Goal: Information Seeking & Learning: Learn about a topic

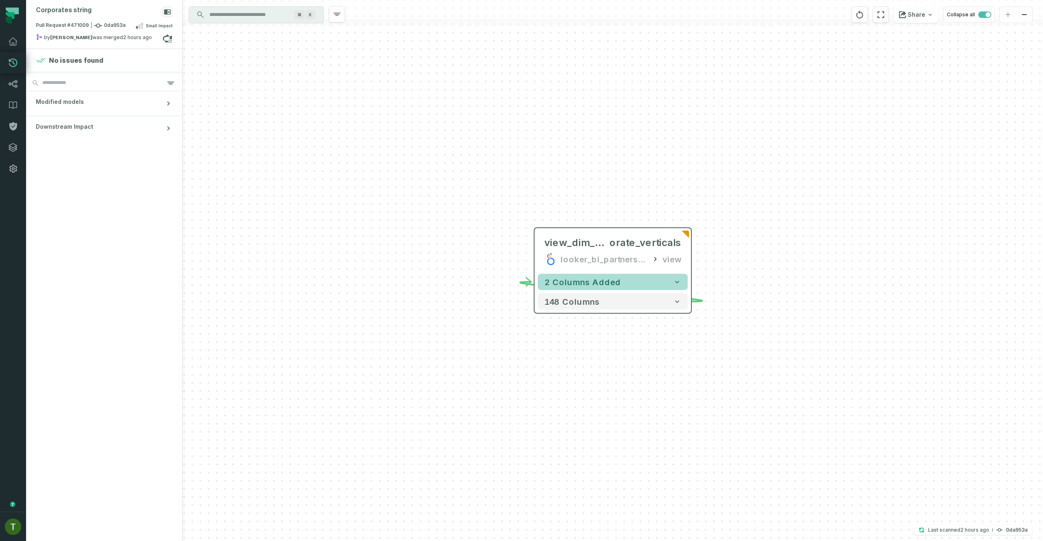
click at [607, 276] on button "2 columns added" at bounding box center [613, 282] width 150 height 16
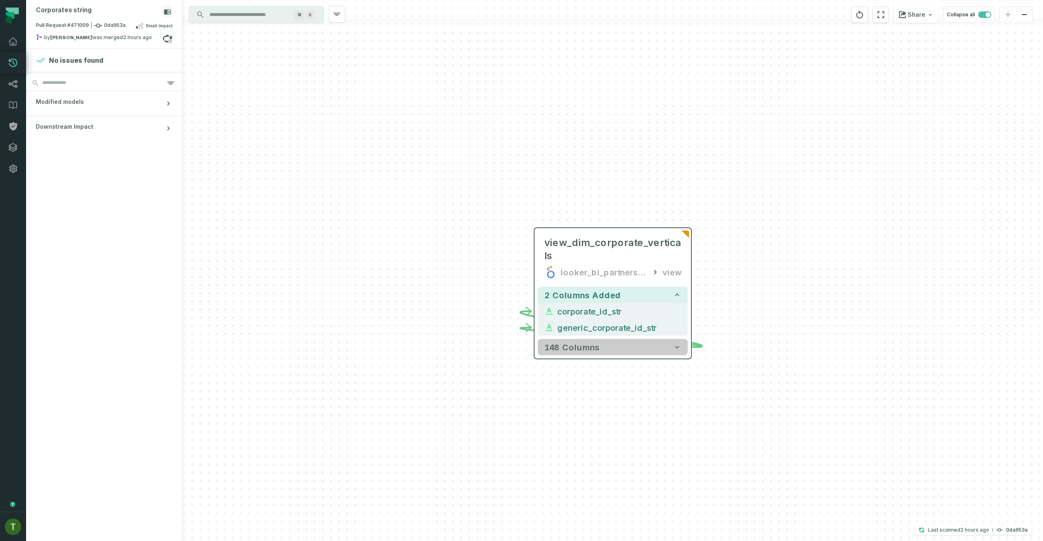
click at [614, 354] on button "148 columns" at bounding box center [613, 347] width 150 height 16
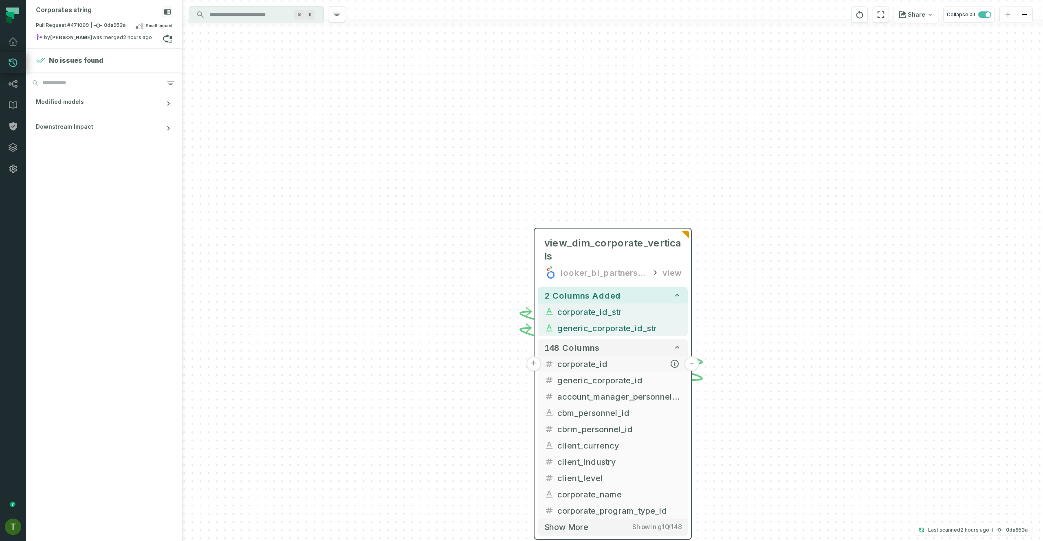
click at [630, 367] on span "corporate_id" at bounding box center [619, 364] width 124 height 12
click at [537, 368] on button "+" at bounding box center [533, 363] width 15 height 15
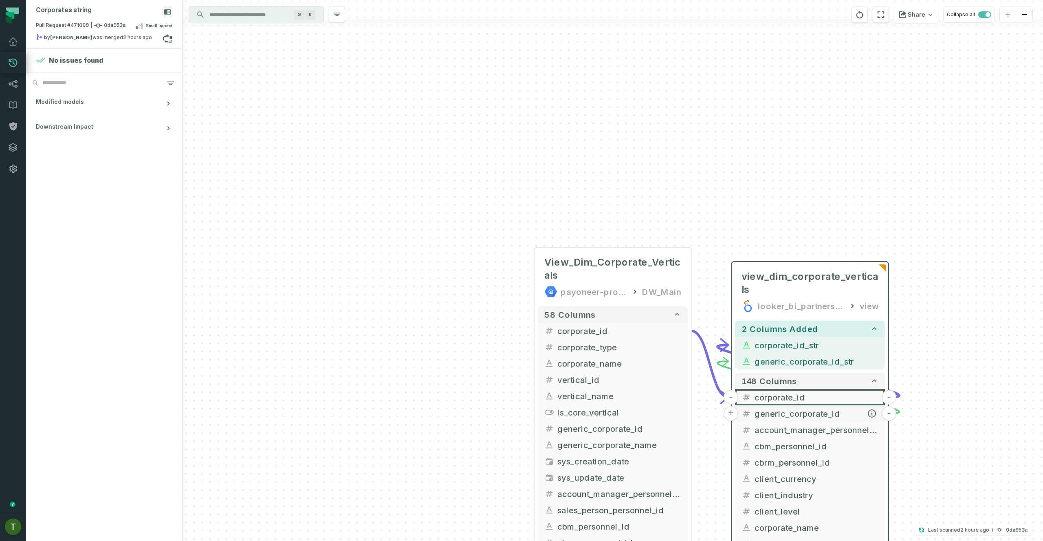
click at [726, 415] on button "+" at bounding box center [731, 413] width 15 height 15
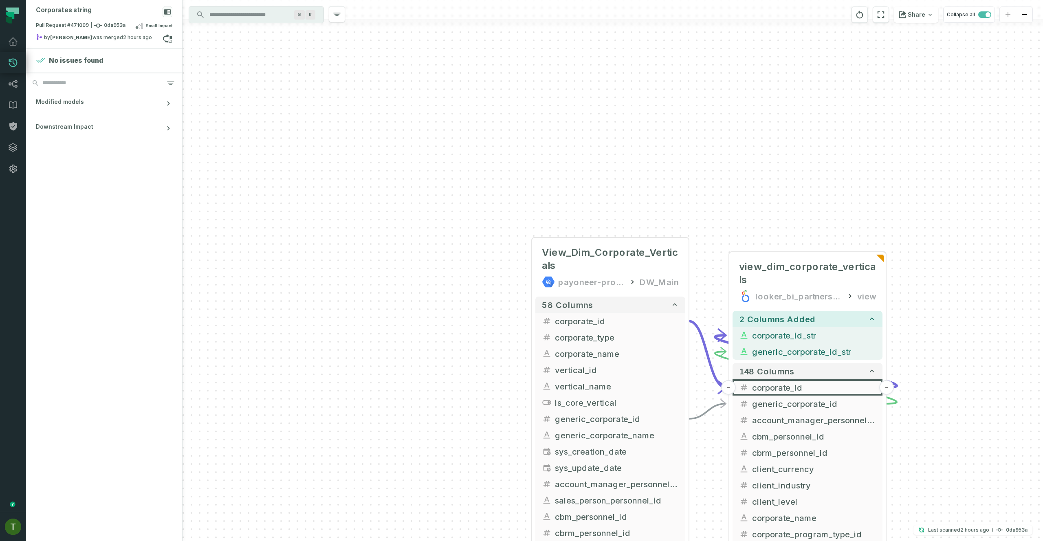
drag, startPoint x: 724, startPoint y: 471, endPoint x: 693, endPoint y: 368, distance: 107.2
click at [698, 371] on div "+ View_Dim_Corporate_Verticals payoneer-prod-eu-svc-data-016f DW_Main + 58 colu…" at bounding box center [613, 270] width 860 height 541
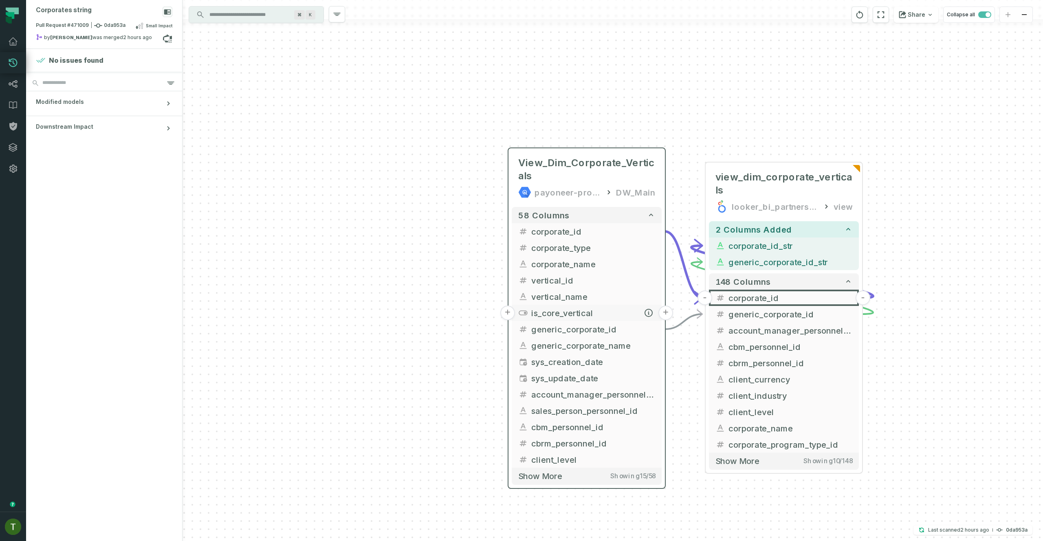
click at [588, 321] on button "is_core_vertical" at bounding box center [587, 313] width 150 height 16
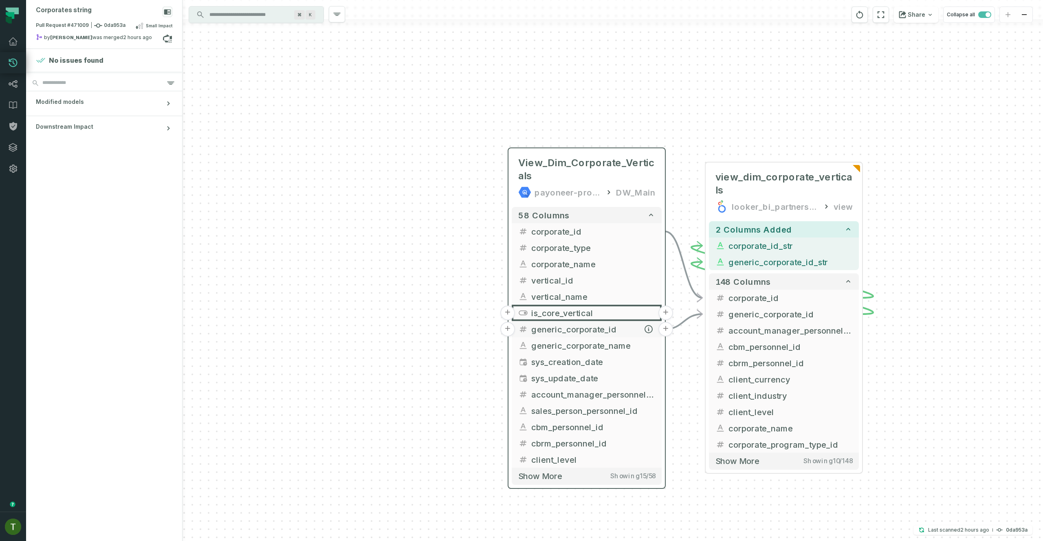
click at [590, 333] on span "generic_corporate_id" at bounding box center [593, 329] width 124 height 12
click at [540, 332] on span "generic_corporate_id" at bounding box center [593, 329] width 124 height 12
click at [500, 328] on button "+" at bounding box center [507, 329] width 15 height 15
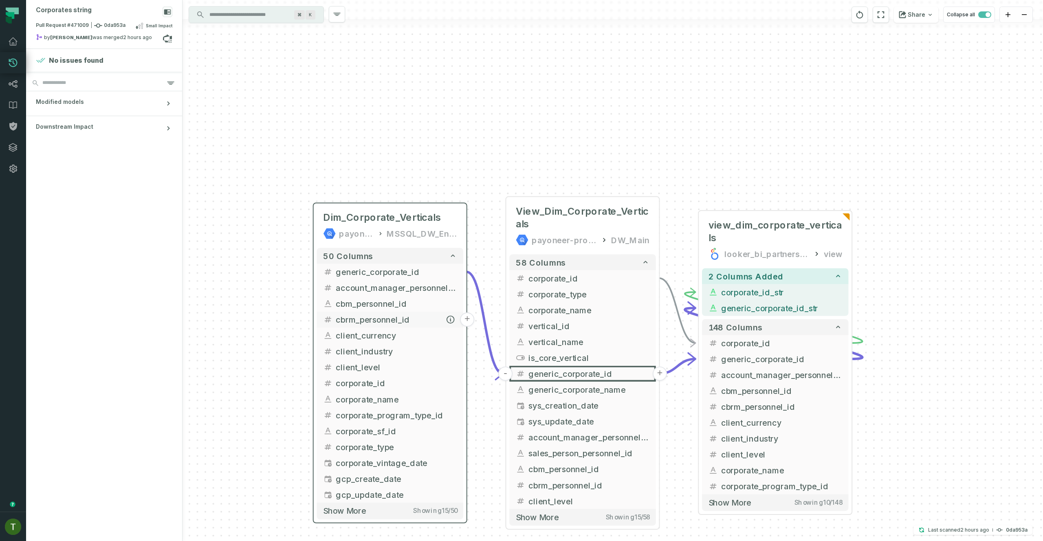
drag, startPoint x: 579, startPoint y: 374, endPoint x: 385, endPoint y: 307, distance: 205.6
click at [385, 314] on span "cbrm_personnel_id" at bounding box center [396, 320] width 121 height 12
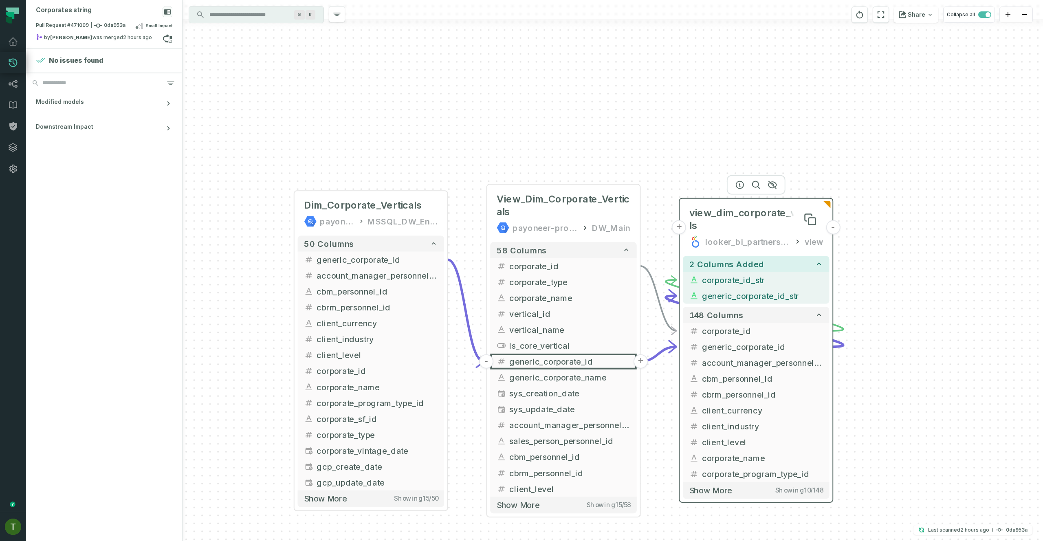
click at [777, 213] on span "view_dim_corporate_verticals" at bounding box center [756, 220] width 134 height 26
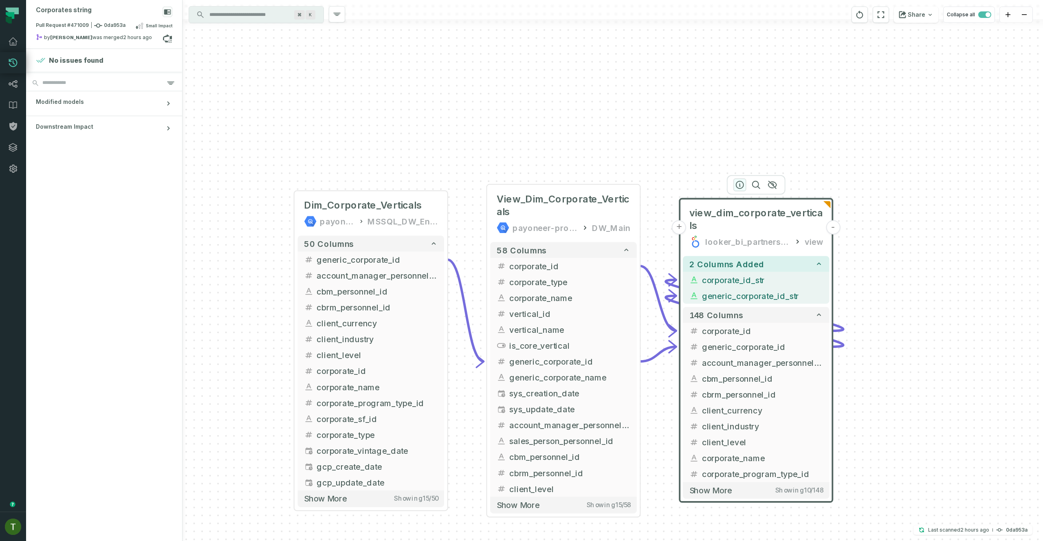
click at [742, 185] on icon "button" at bounding box center [740, 185] width 10 height 10
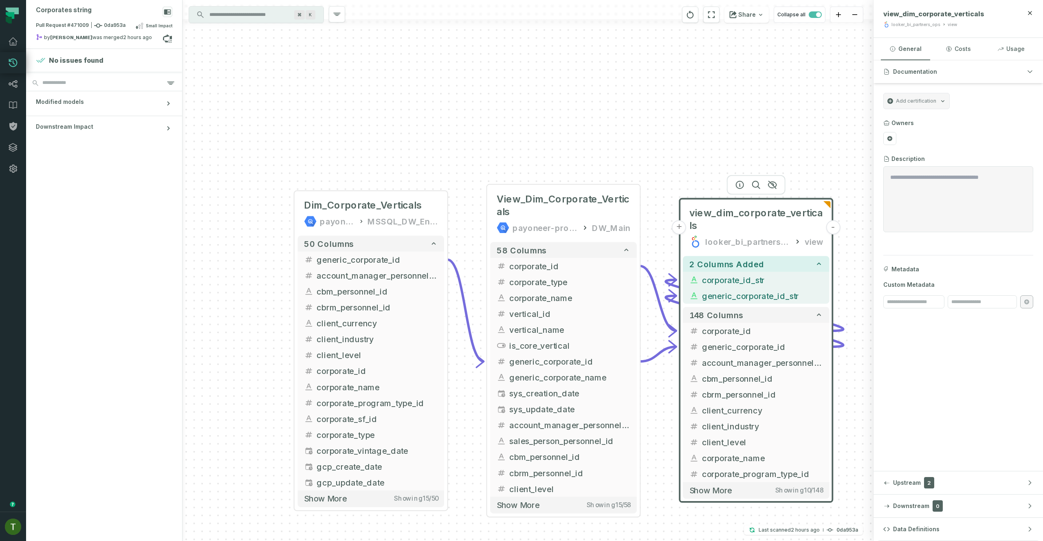
click at [678, 224] on button "+" at bounding box center [679, 227] width 14 height 14
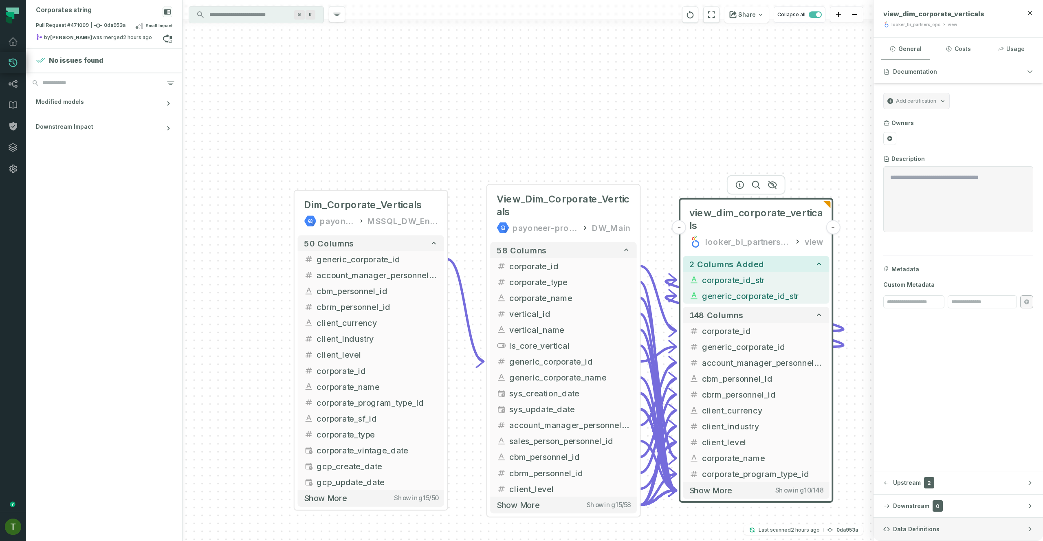
click at [934, 535] on button "Data Definitions" at bounding box center [957, 529] width 169 height 23
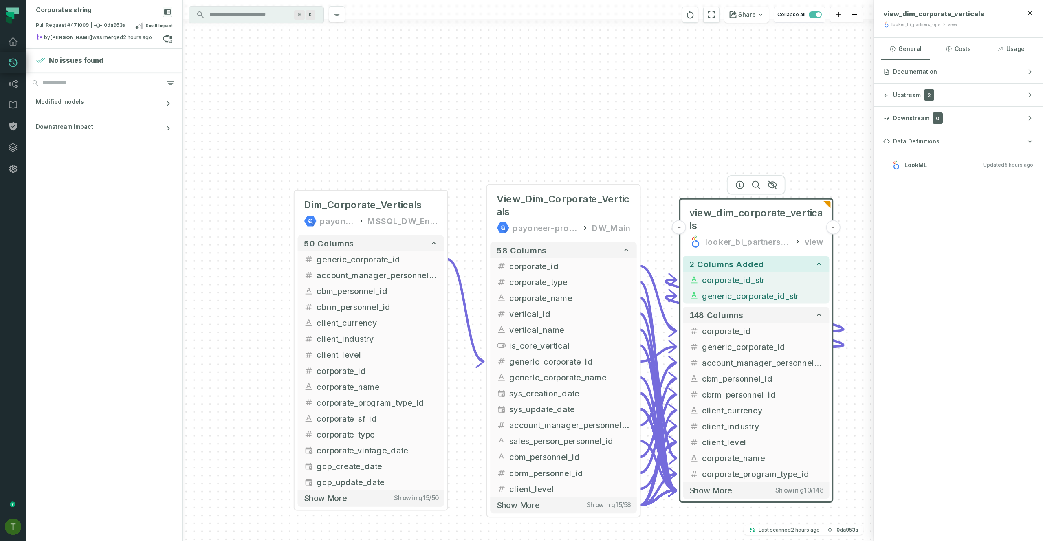
click at [873, 169] on h3 "LookML Updated [DATE] 9:52:00 AM" at bounding box center [957, 165] width 169 height 24
click at [923, 170] on h3 "LookML Updated [DATE] 9:52:00 AM" at bounding box center [957, 165] width 169 height 24
click at [878, 166] on h3 "LookML Updated [DATE] 9:52:00 AM" at bounding box center [957, 165] width 169 height 24
click at [825, 207] on icon at bounding box center [827, 204] width 8 height 7
click at [826, 207] on icon at bounding box center [827, 204] width 8 height 7
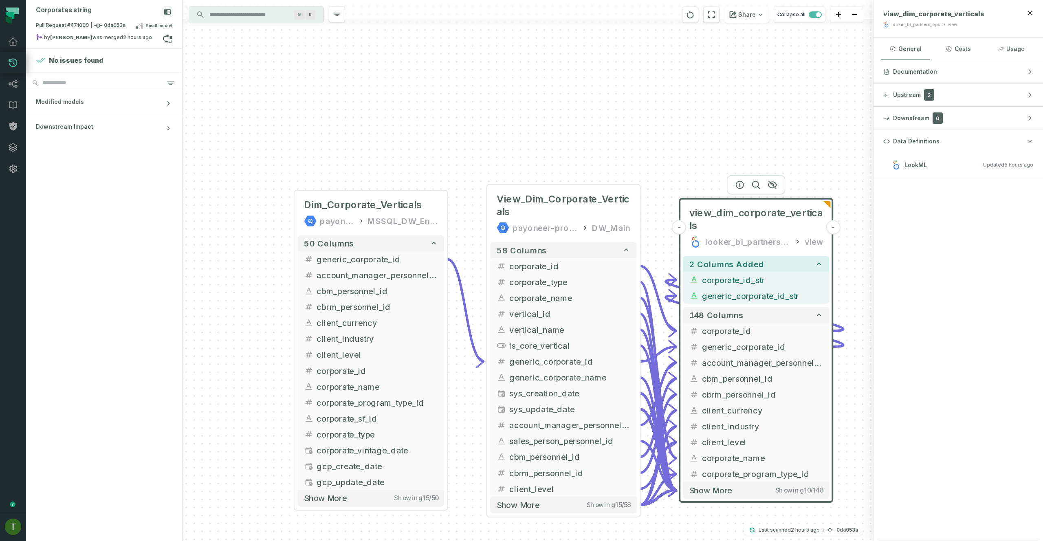
click at [826, 207] on icon at bounding box center [827, 204] width 8 height 7
click at [826, 209] on icon at bounding box center [827, 205] width 8 height 7
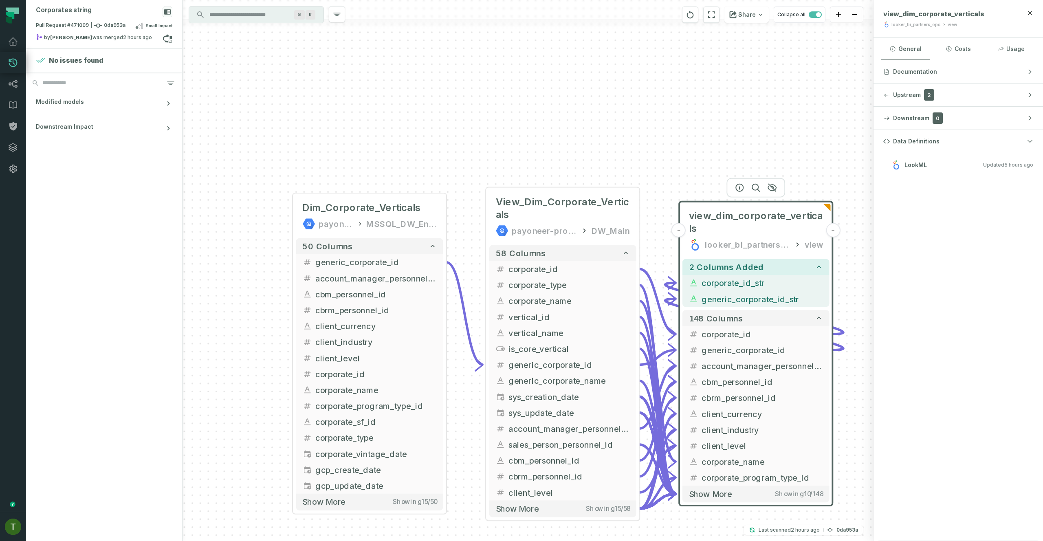
click at [824, 212] on div at bounding box center [827, 206] width 8 height 19
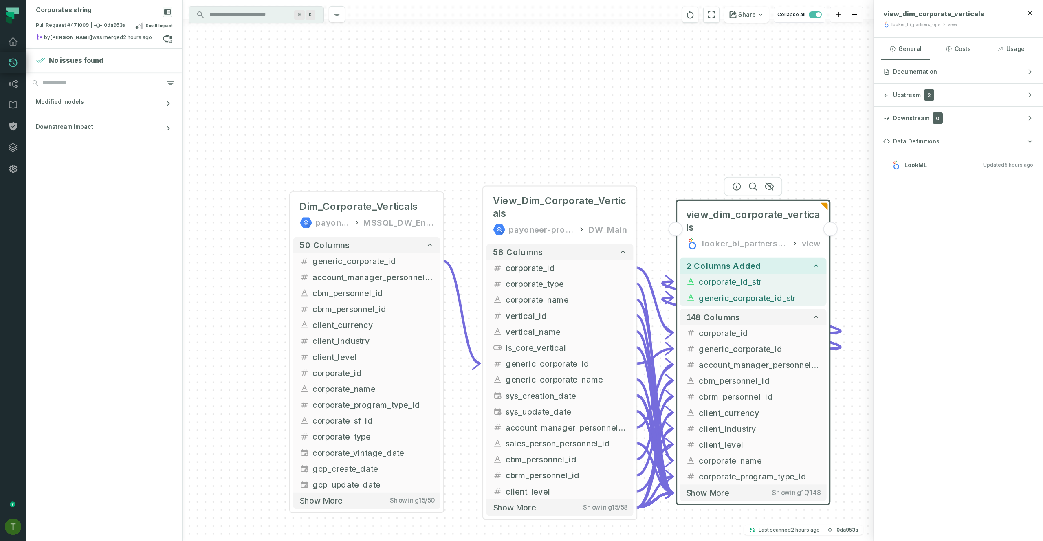
drag, startPoint x: 824, startPoint y: 212, endPoint x: 778, endPoint y: 168, distance: 63.4
click at [820, 196] on div at bounding box center [824, 205] width 8 height 19
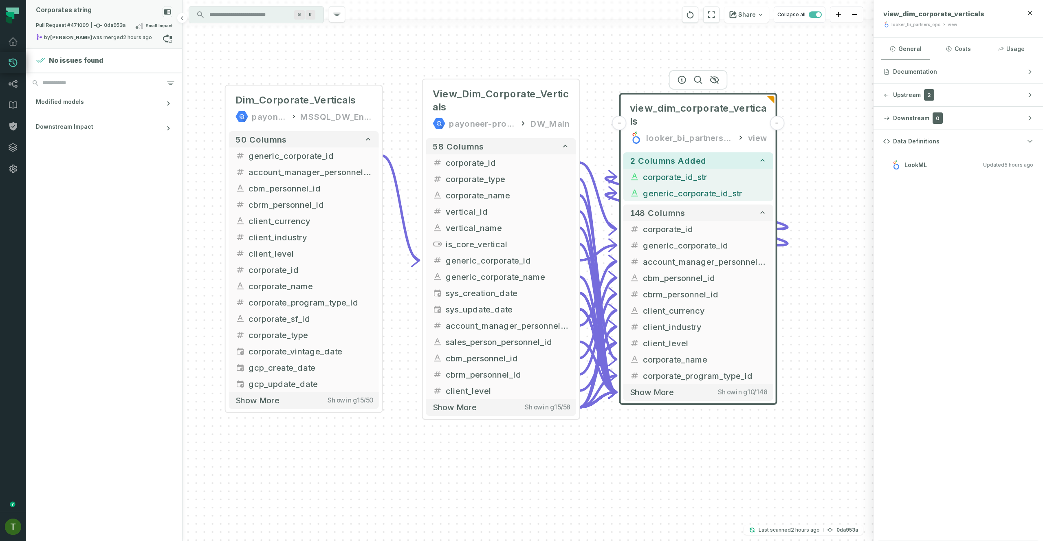
click at [57, 31] on div "Pull Request #471009 0da953a Small Impact" at bounding box center [104, 27] width 136 height 13
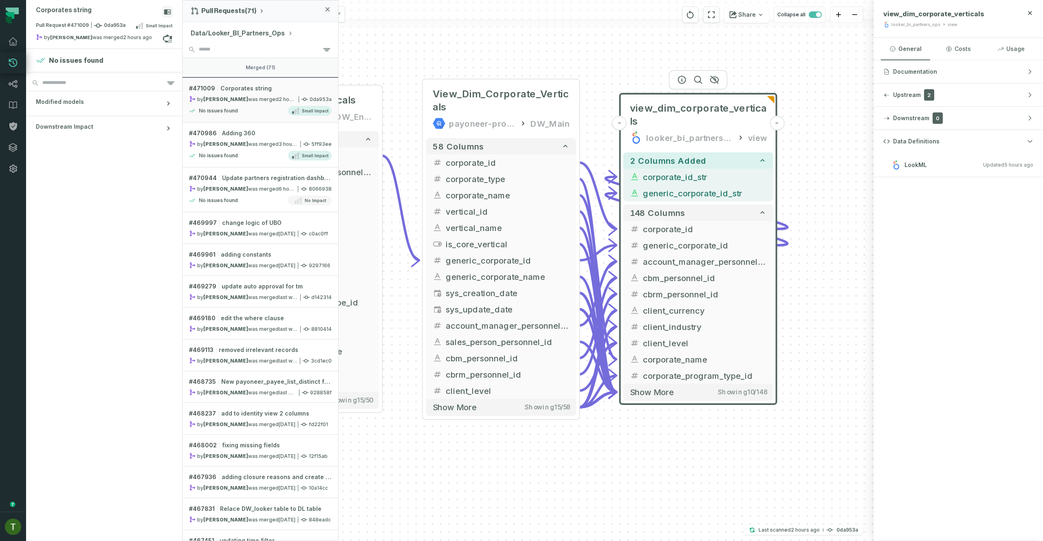
click at [238, 71] on button "merged (71)" at bounding box center [261, 68] width 156 height 20
click at [276, 166] on link "# 470986 Adding 360 by [PERSON_NAME] was merged [DATE] 11:55:31 AM 5ff93ee No i…" at bounding box center [261, 145] width 156 height 45
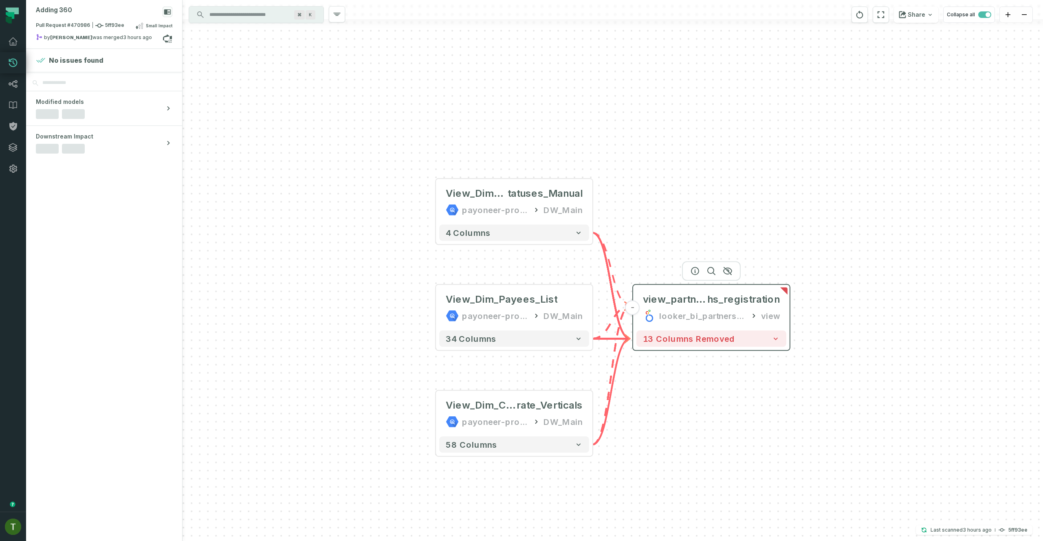
click at [706, 289] on div "view_partners_a hs_registration looker_bi_partners_ops view" at bounding box center [711, 307] width 150 height 39
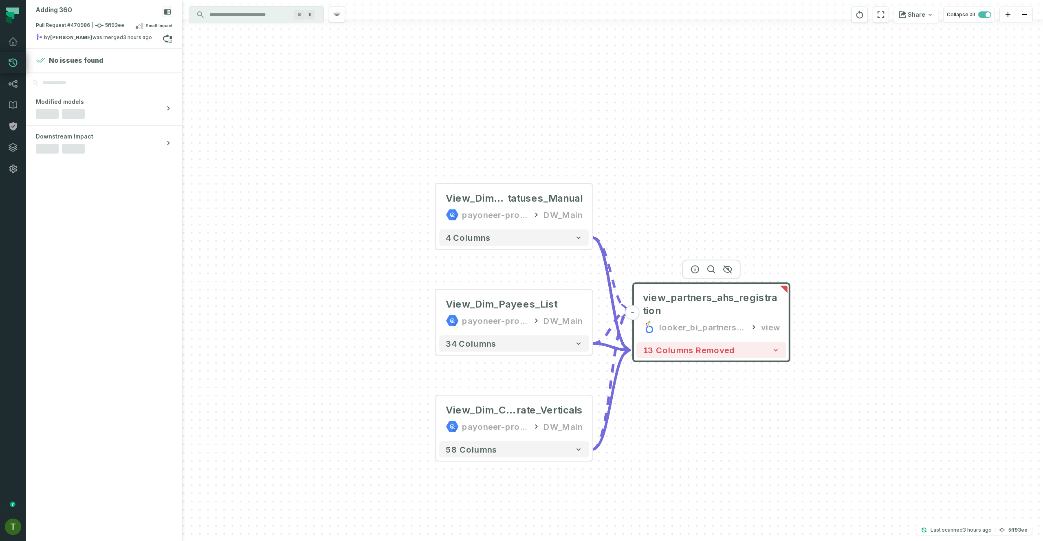
click at [707, 342] on div "13 columns removed" at bounding box center [711, 350] width 156 height 23
click at [708, 348] on span "13 columns removed" at bounding box center [689, 350] width 92 height 10
click at [708, 348] on span "13 columns removed" at bounding box center [689, 351] width 92 height 10
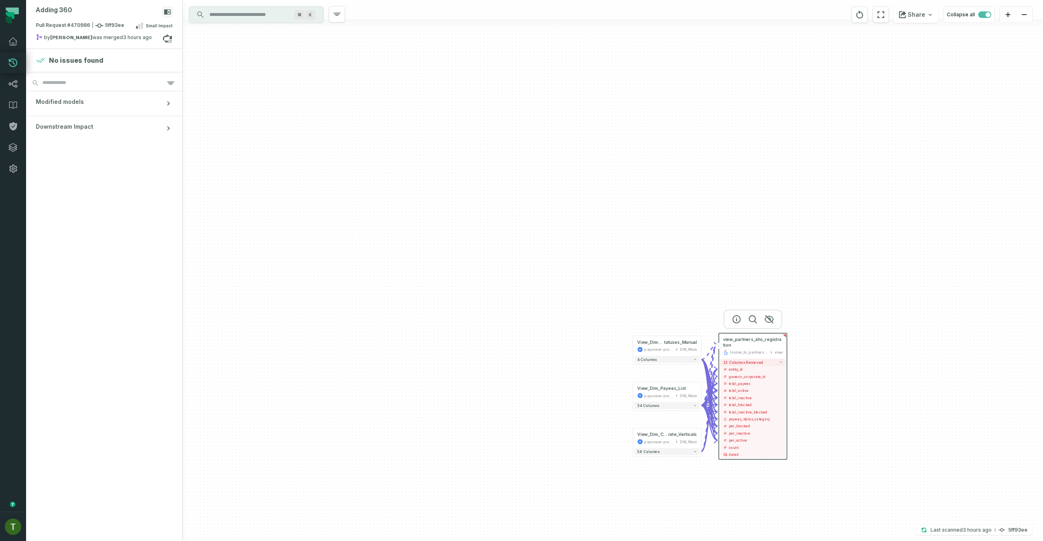
drag, startPoint x: 803, startPoint y: 480, endPoint x: 780, endPoint y: 321, distance: 161.0
click at [786, 339] on div "- view_partners_ahs_registration looker_bi_partners_ops view 13 columns removed…" at bounding box center [613, 270] width 860 height 541
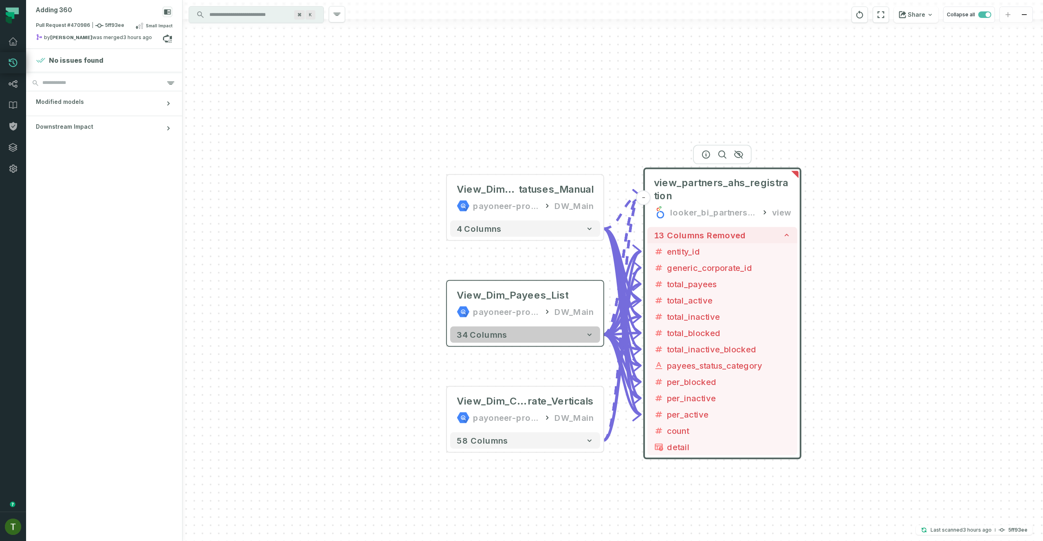
click at [541, 331] on button "34 columns" at bounding box center [525, 334] width 150 height 16
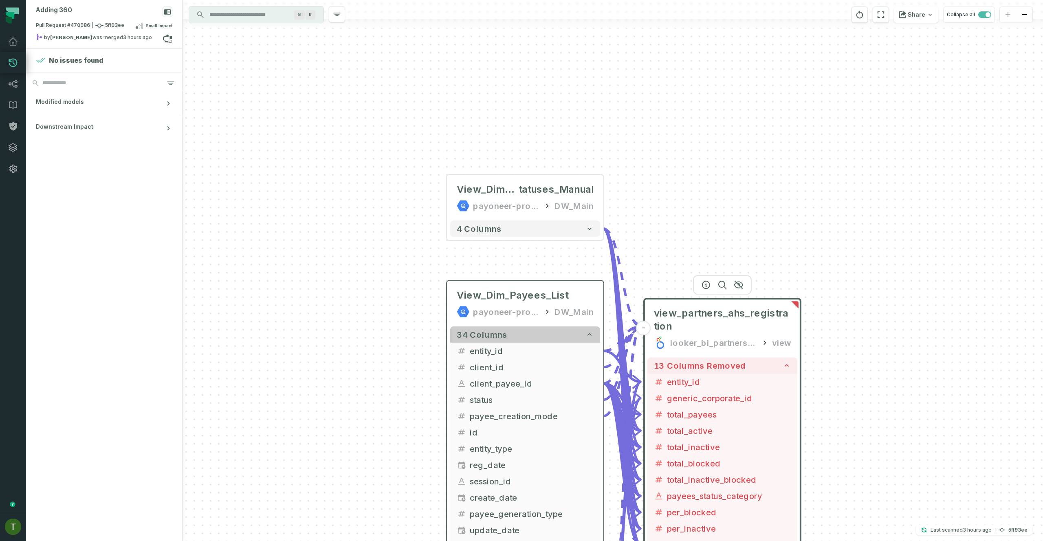
click at [541, 331] on button "34 columns" at bounding box center [525, 334] width 150 height 16
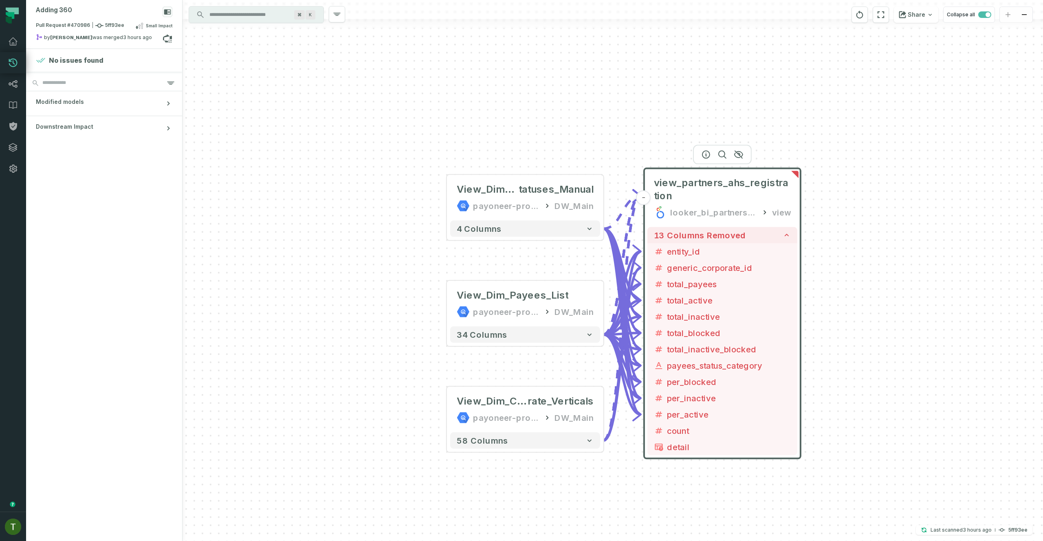
click at [704, 91] on div "- view_partners_ahs_registration looker_bi_partners_ops view 13 columns removed…" at bounding box center [613, 270] width 860 height 541
